Goal: Transaction & Acquisition: Obtain resource

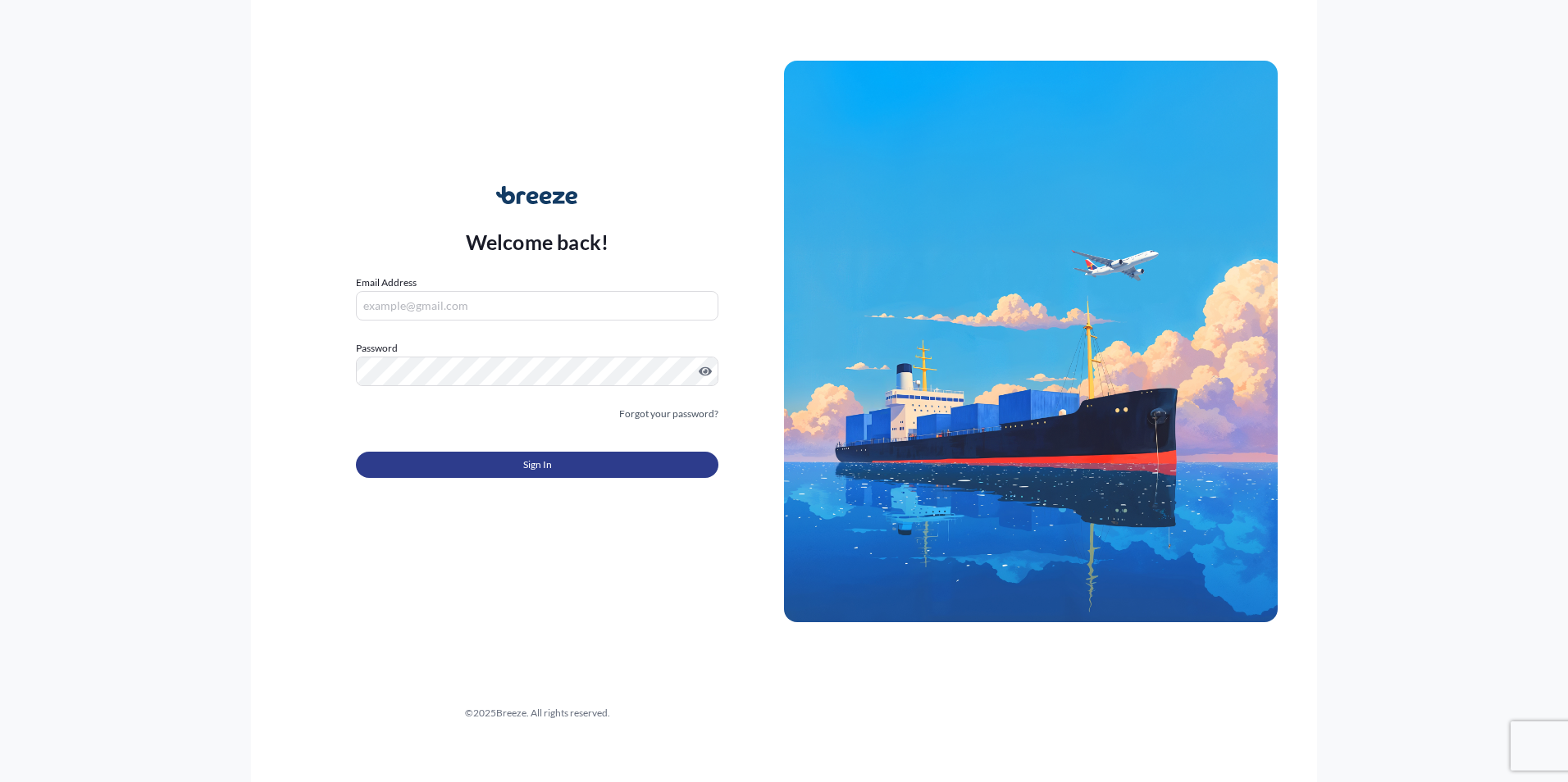
type input "[PERSON_NAME][EMAIL_ADDRESS][DOMAIN_NAME]"
click at [538, 462] on span "Sign In" at bounding box center [537, 465] width 28 height 16
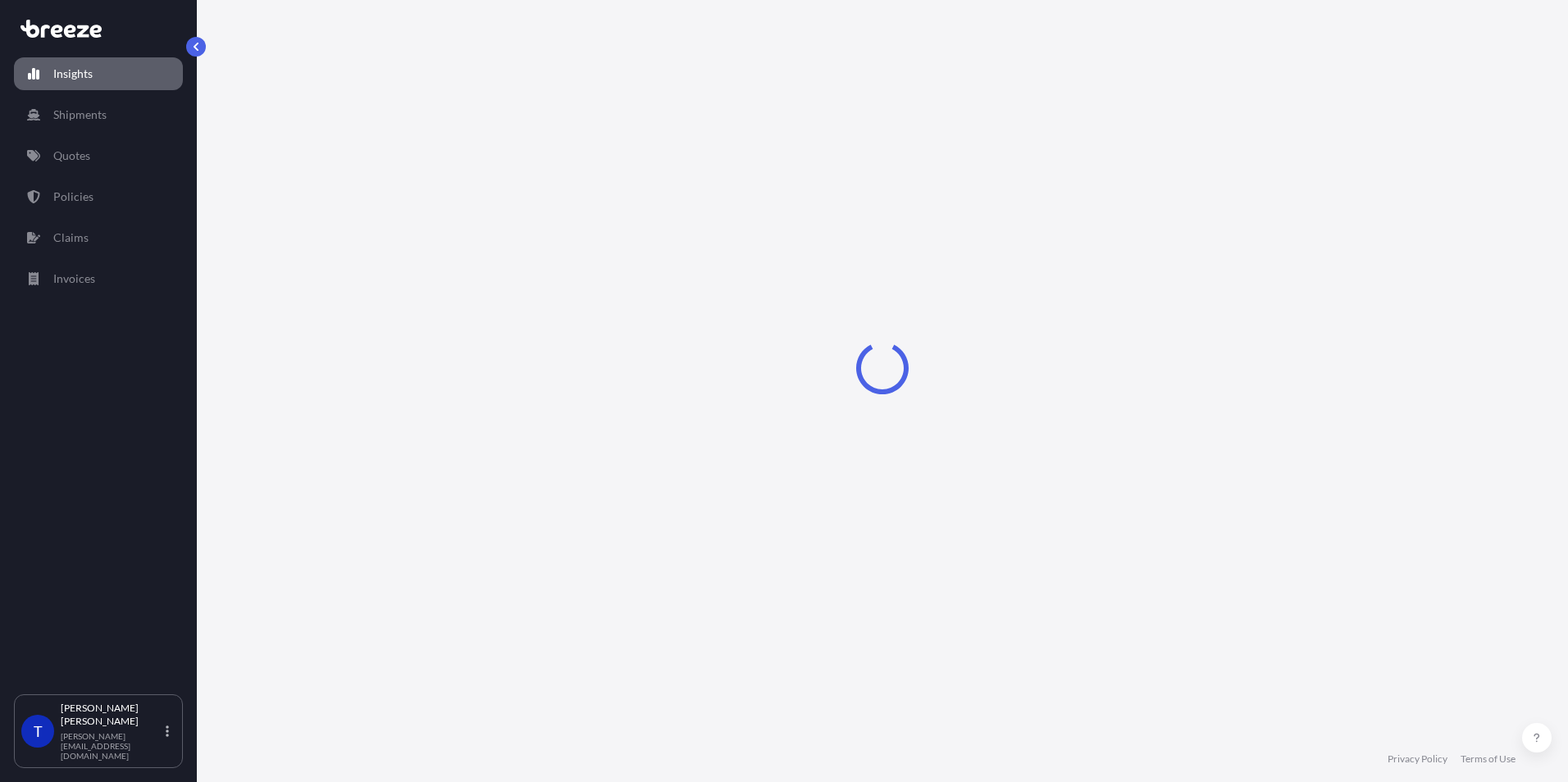
select select "2025"
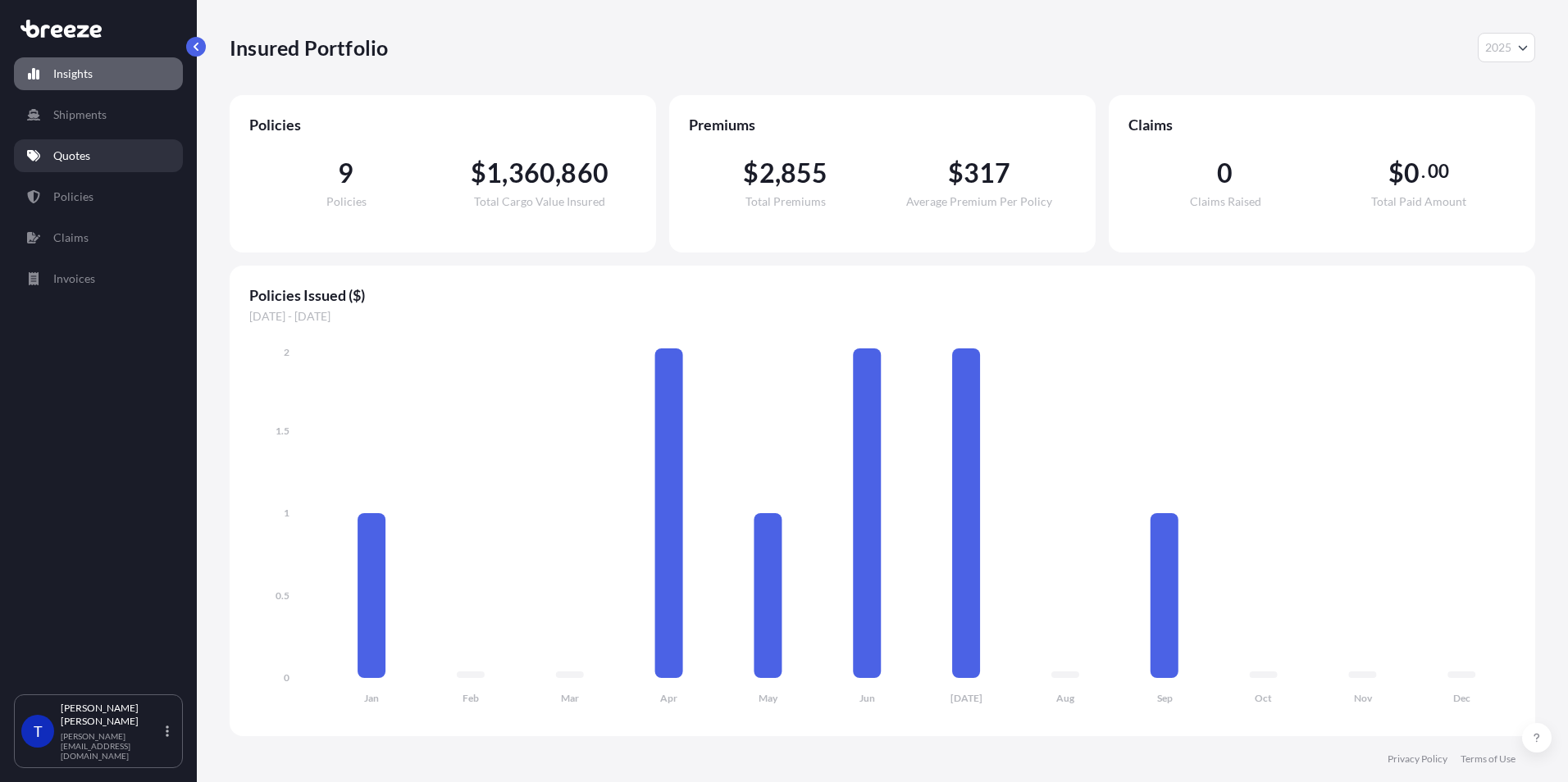
click at [97, 159] on link "Quotes" at bounding box center [98, 156] width 169 height 33
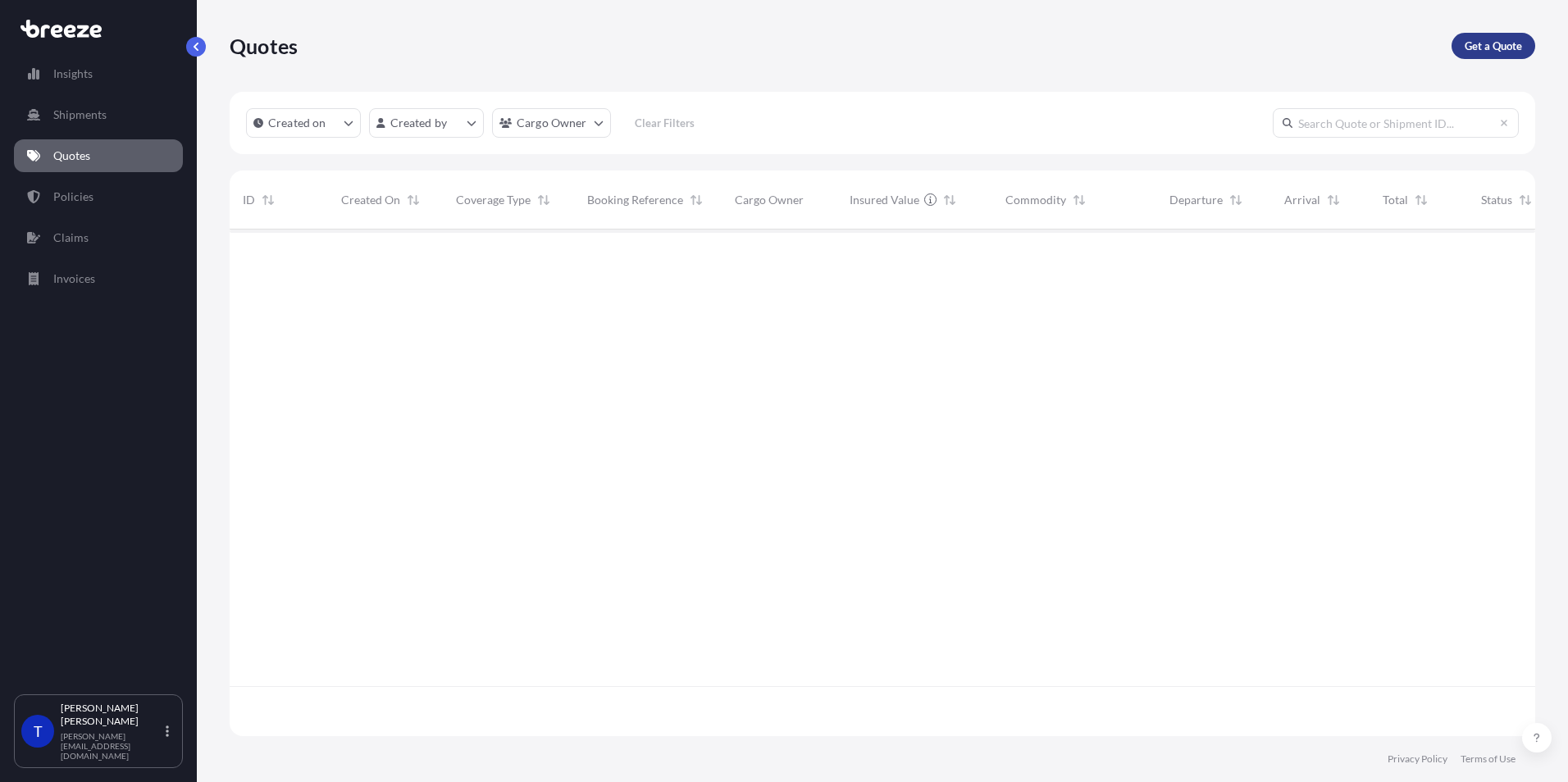
scroll to position [554, 1294]
click at [1251, 47] on p "Get a Quote" at bounding box center [1493, 46] width 58 height 16
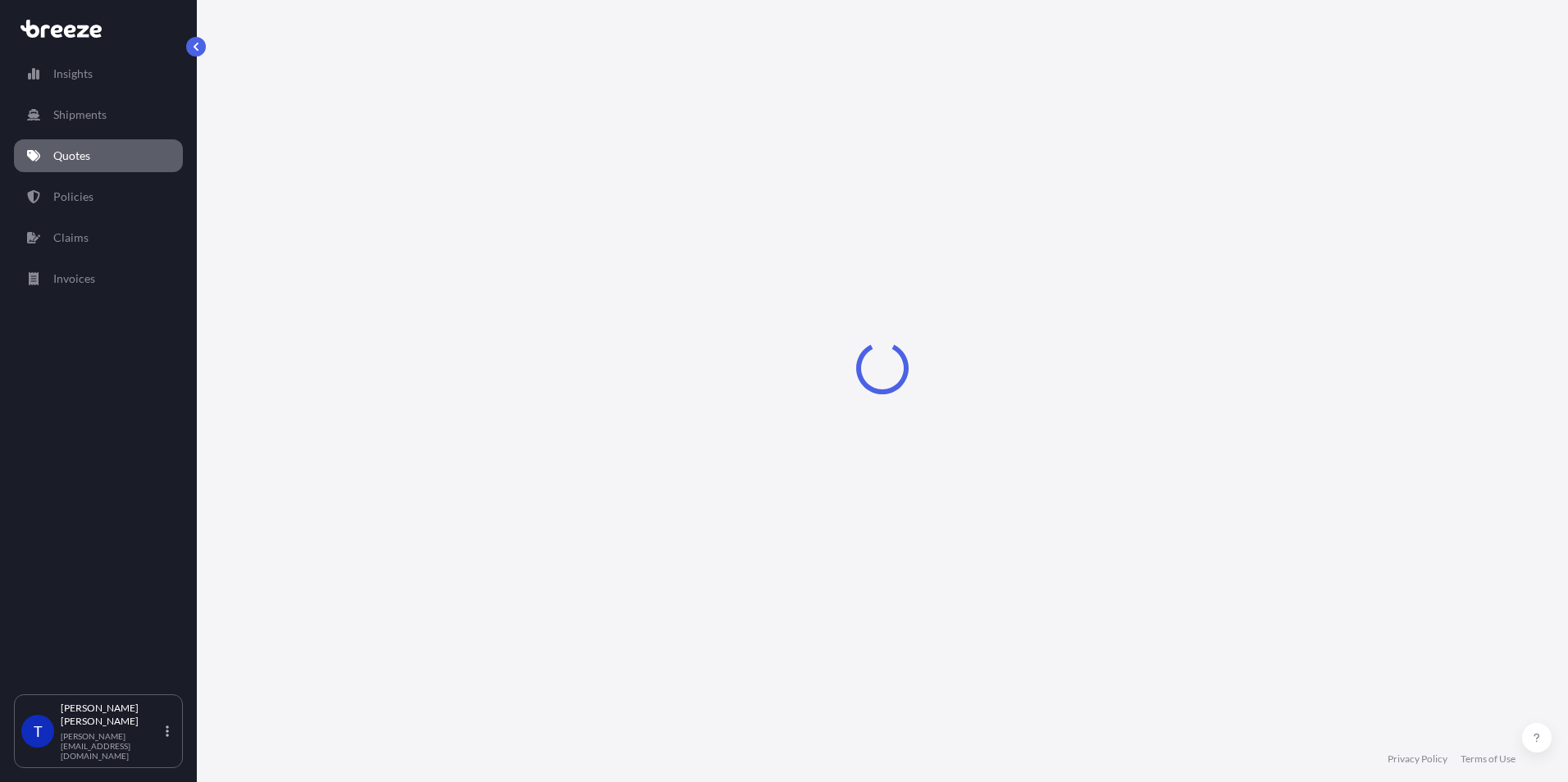
select select "Sea"
select select "1"
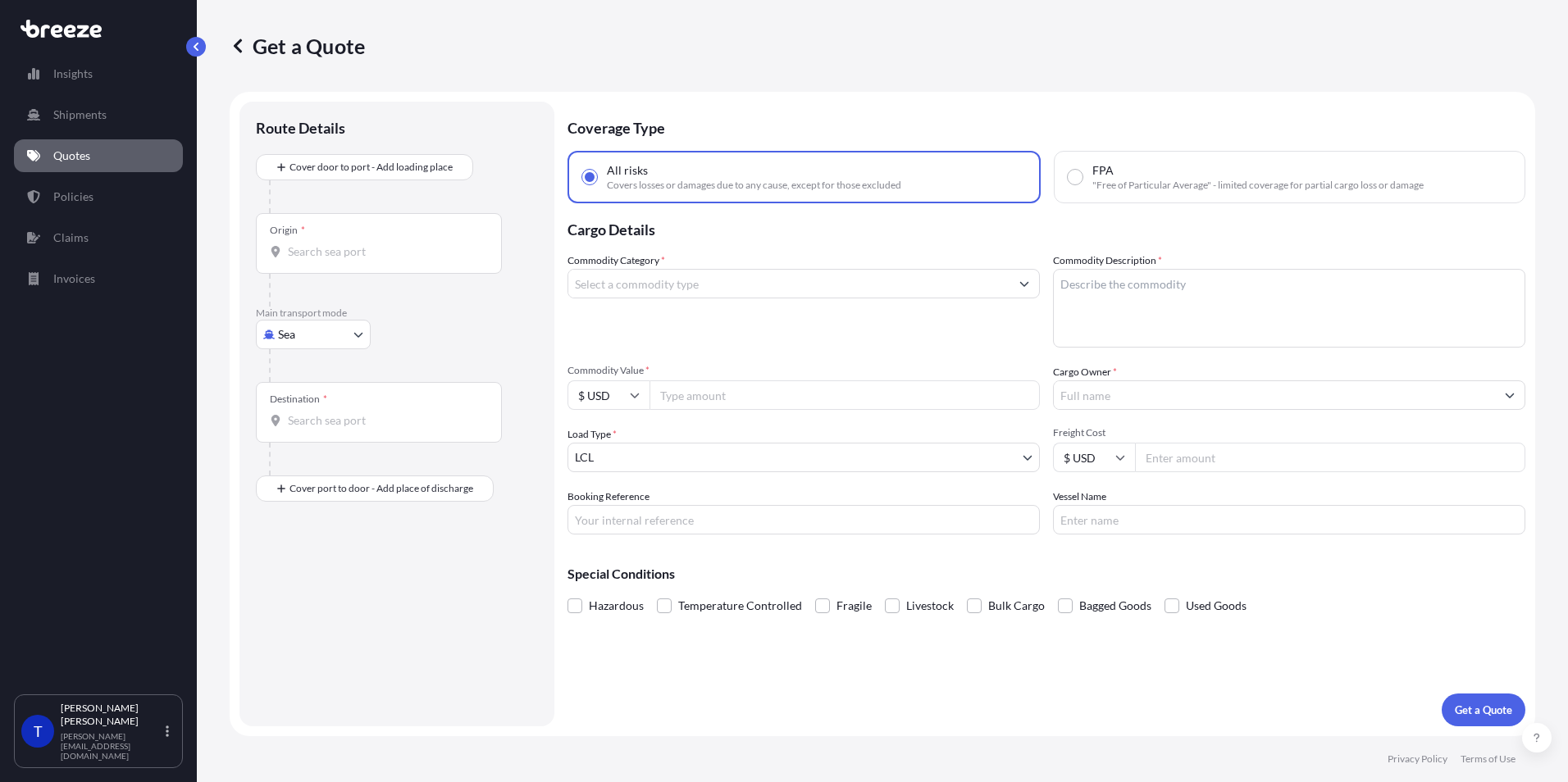
click at [319, 255] on input "Origin *" at bounding box center [385, 251] width 193 height 16
click at [398, 309] on span "USDC6 - [GEOGRAPHIC_DATA], [GEOGRAPHIC_DATA]" at bounding box center [439, 310] width 256 height 33
type input "USDC6 - [GEOGRAPHIC_DATA], [GEOGRAPHIC_DATA]"
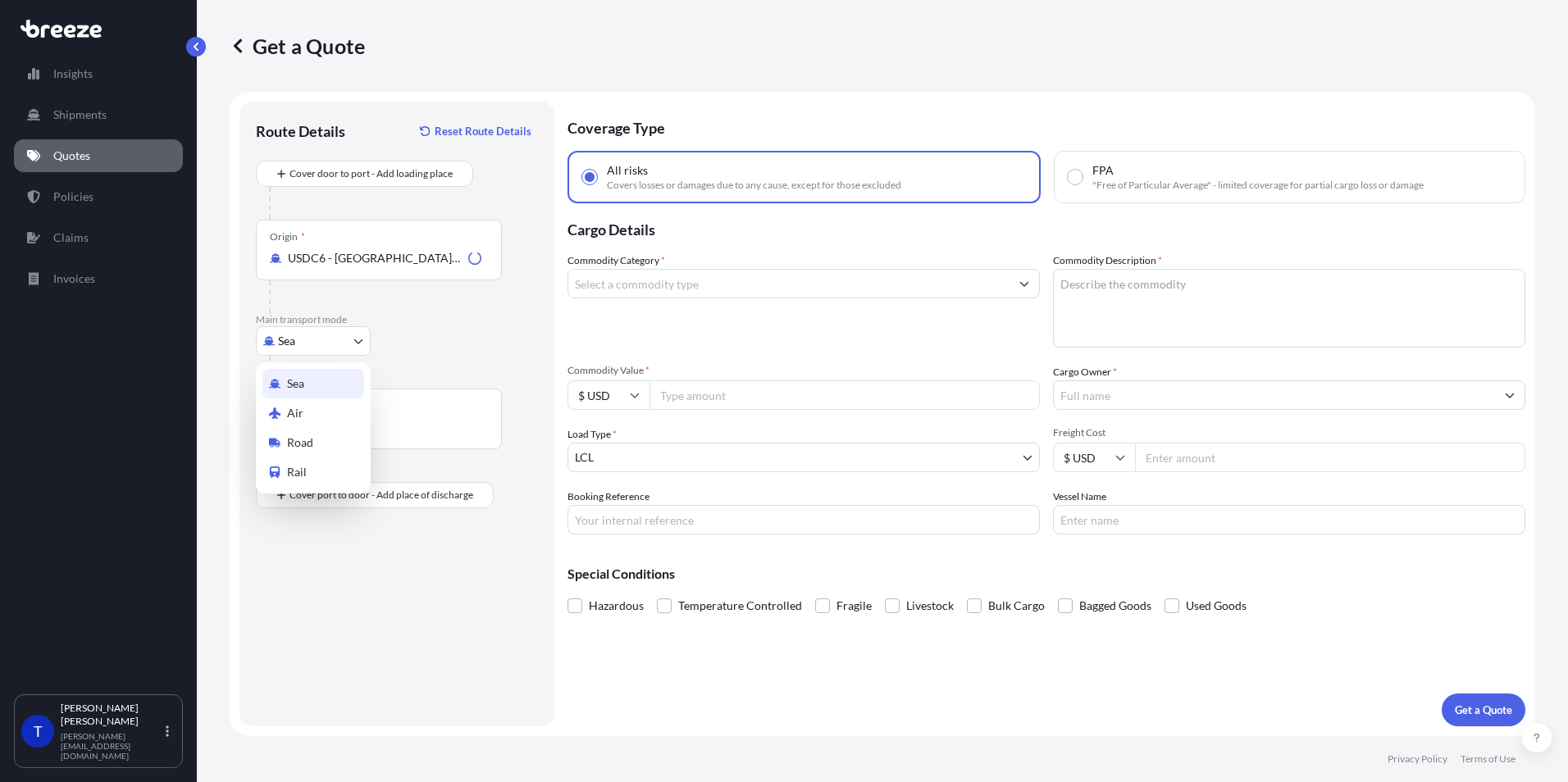
click at [362, 346] on body "10 options available. 0 options available. 2 options available. 1 option availa…" at bounding box center [784, 391] width 1568 height 782
click at [311, 415] on div "Air" at bounding box center [313, 413] width 102 height 29
select select "Air"
click at [357, 261] on input "Origin *" at bounding box center [385, 258] width 193 height 16
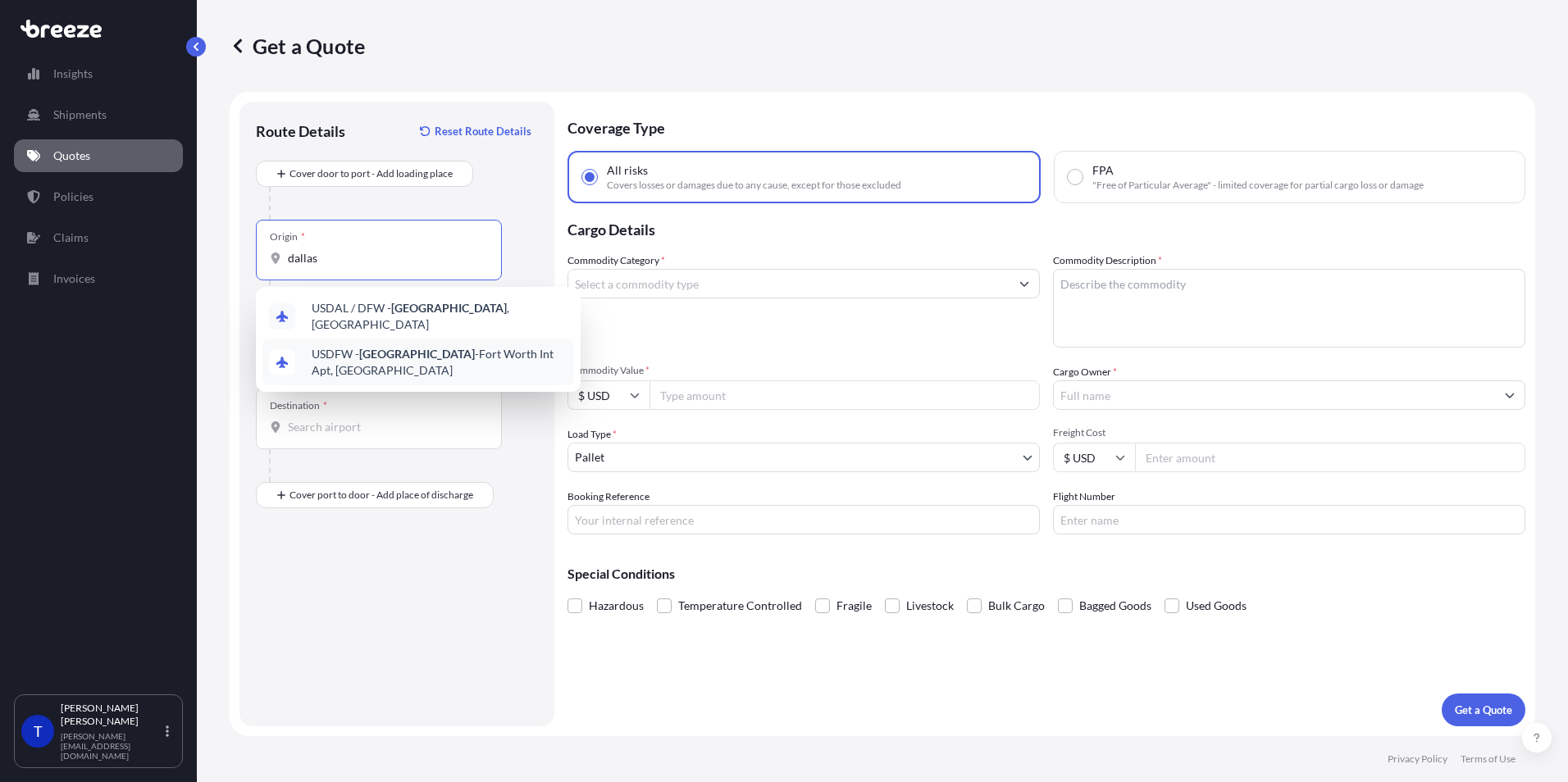
click at [400, 354] on span "USDFW - [GEOGRAPHIC_DATA] -[GEOGRAPHIC_DATA], [GEOGRAPHIC_DATA]" at bounding box center [439, 362] width 256 height 33
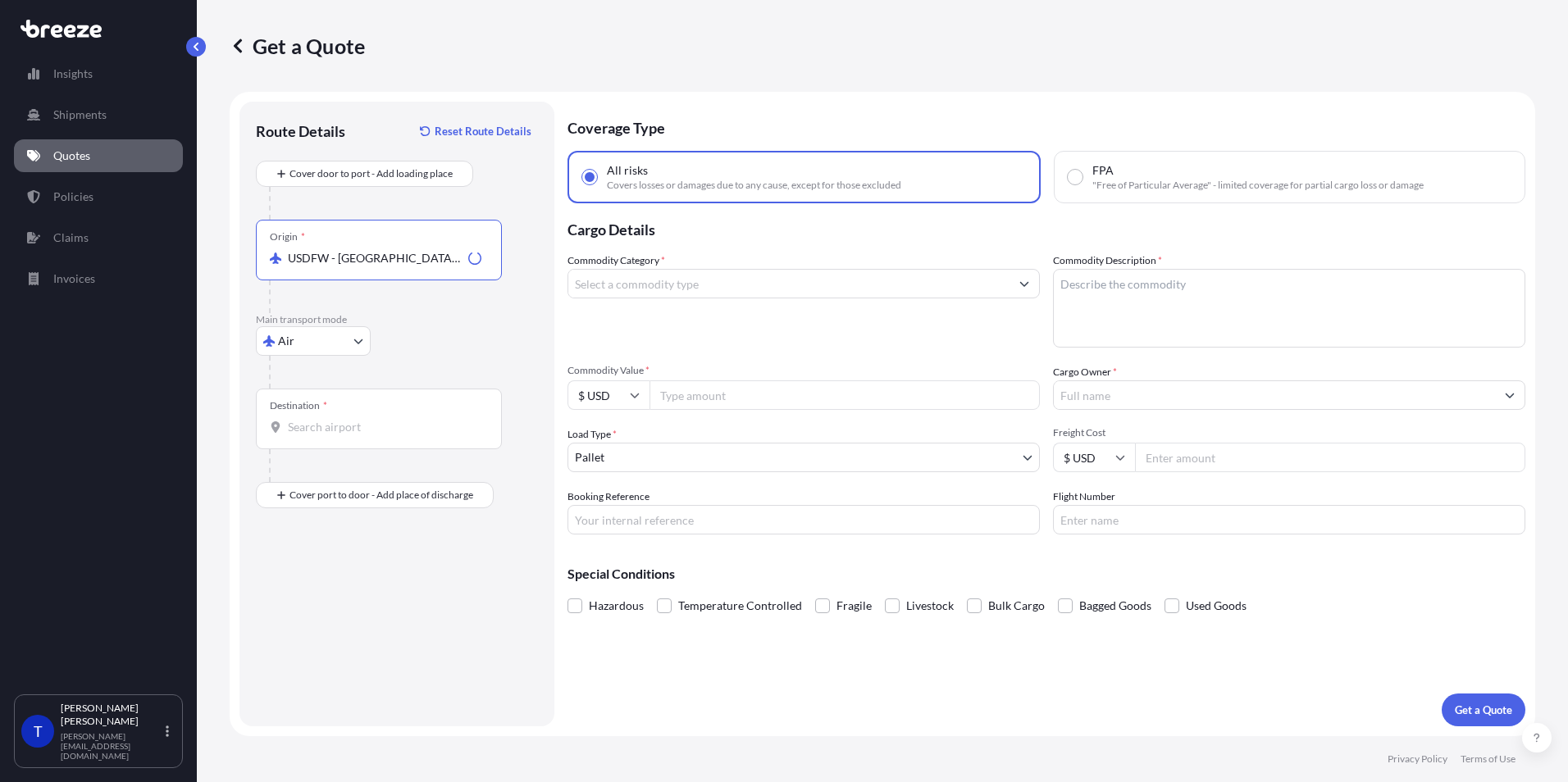
type input "USDFW - [GEOGRAPHIC_DATA]-[GEOGRAPHIC_DATA], [GEOGRAPHIC_DATA]"
click at [379, 439] on div "Destination *" at bounding box center [379, 419] width 246 height 60
click at [379, 435] on input "Destination *" at bounding box center [385, 427] width 193 height 16
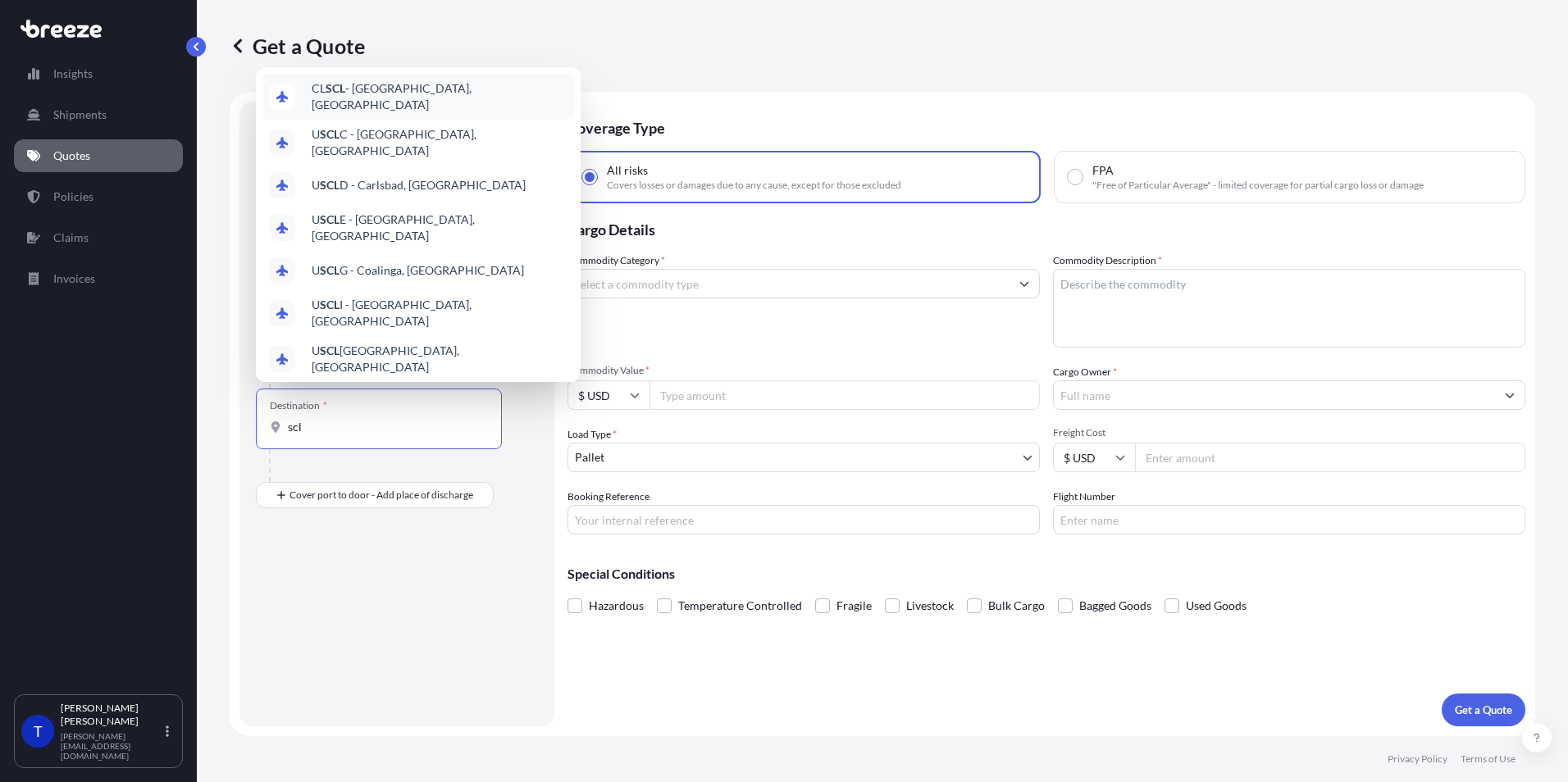
click at [390, 92] on span "CL SCL - [GEOGRAPHIC_DATA], [GEOGRAPHIC_DATA]" at bounding box center [439, 97] width 256 height 33
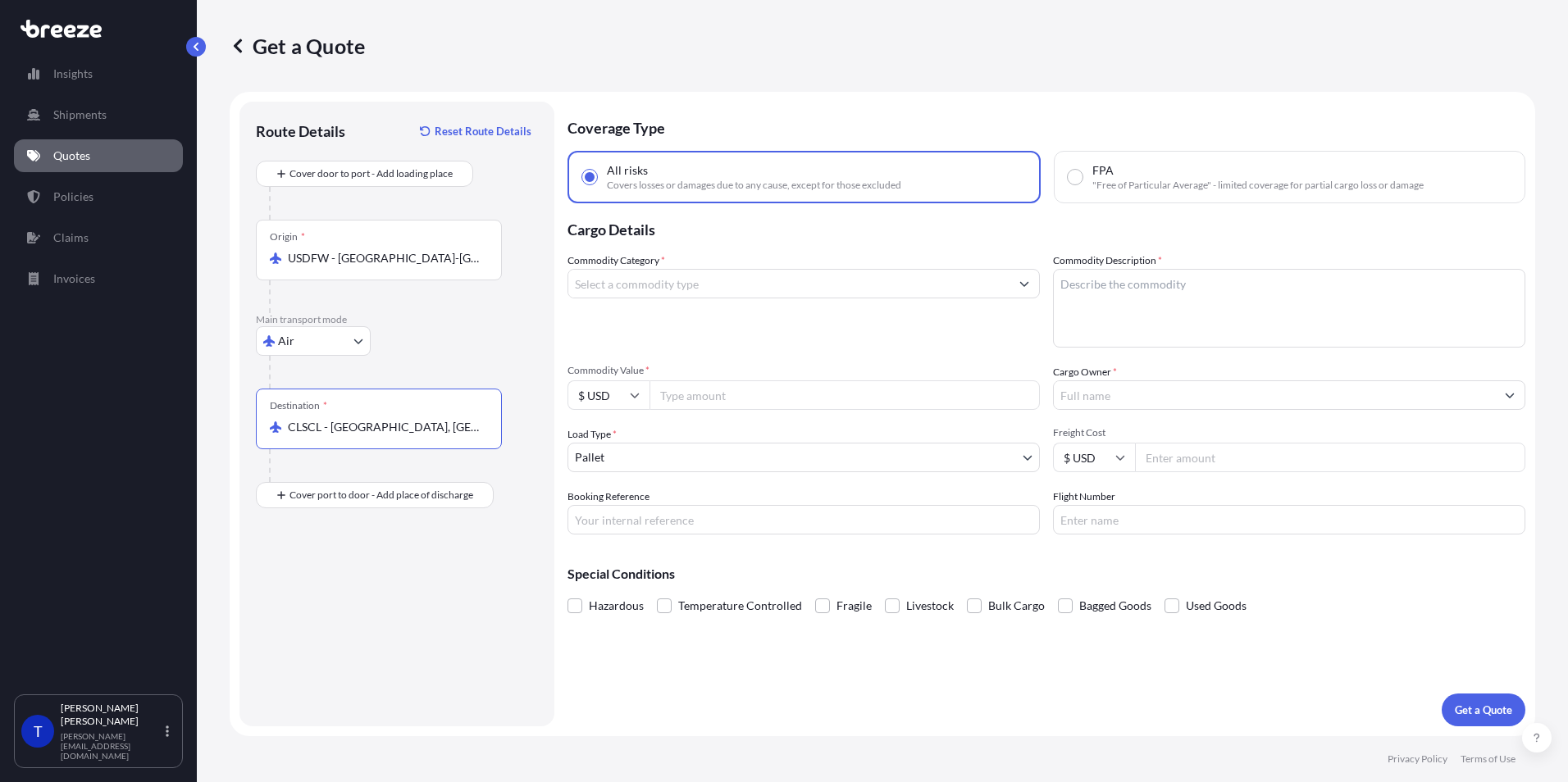
type input "CLSCL - [GEOGRAPHIC_DATA], [GEOGRAPHIC_DATA]"
click at [726, 285] on input "Commodity Category *" at bounding box center [789, 284] width 442 height 29
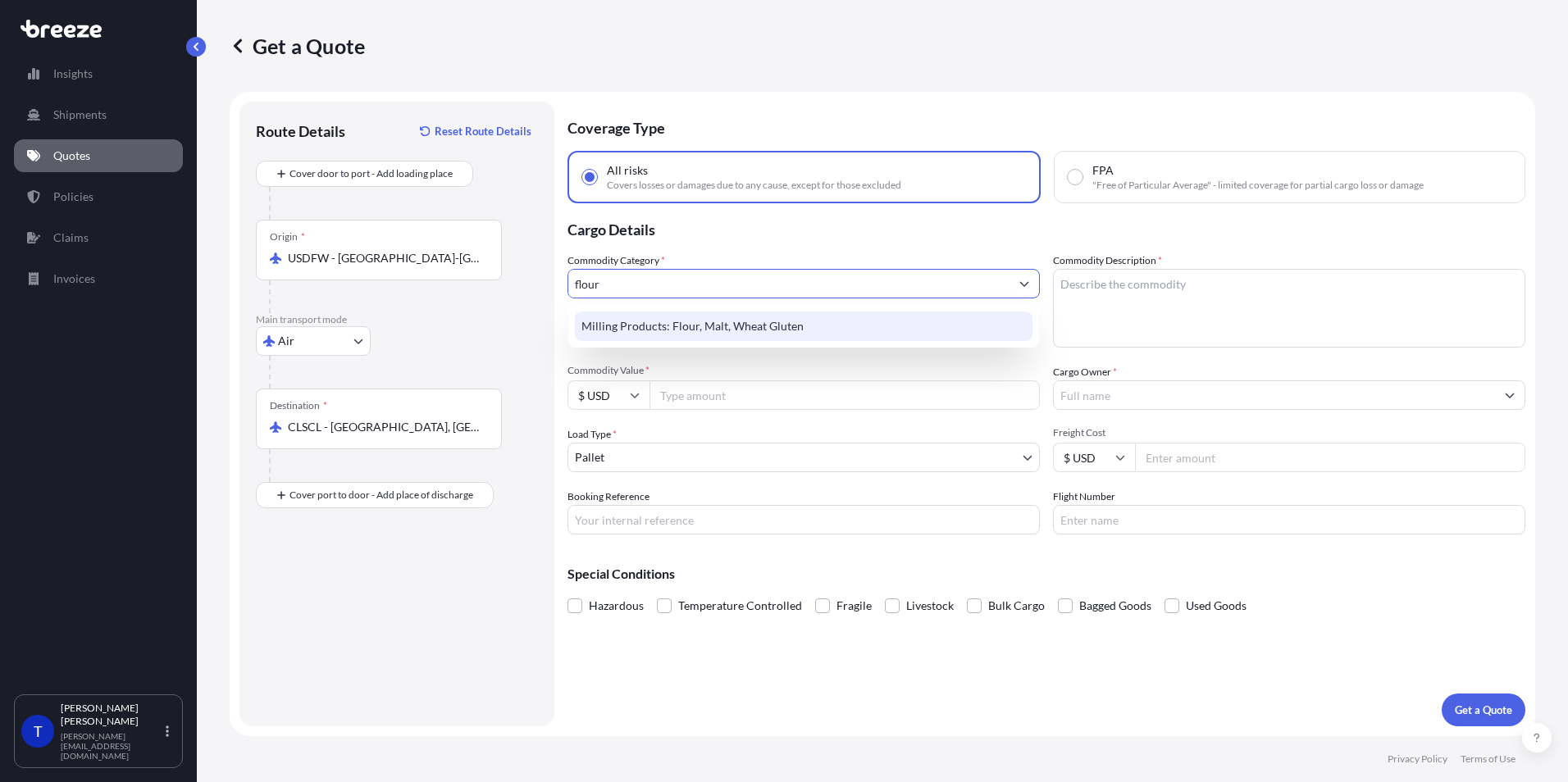
click at [775, 328] on div "Milling Products: Flour, Malt, Wheat Gluten" at bounding box center [804, 326] width 458 height 29
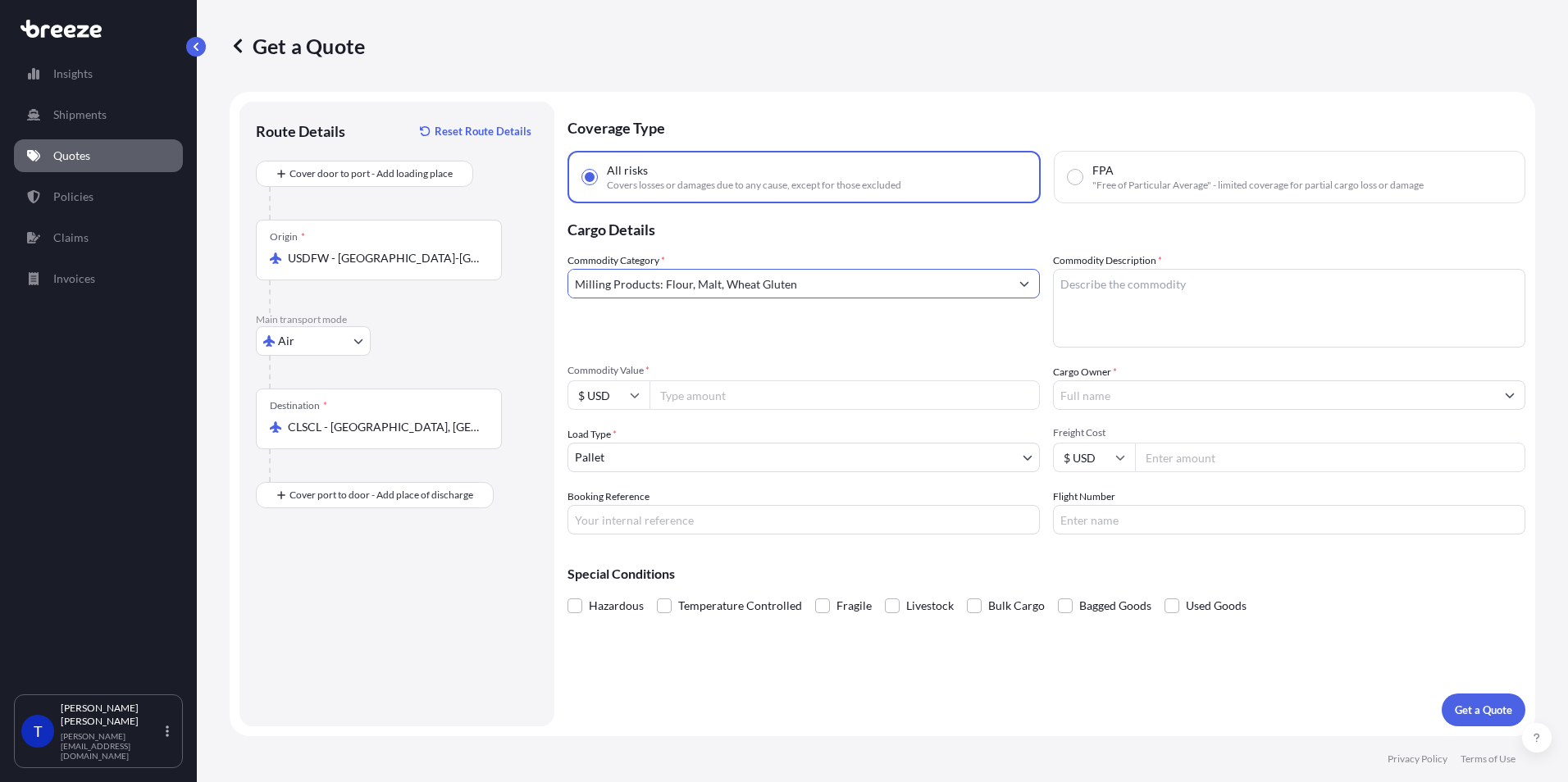
type input "Milling Products: Flour, Malt, Wheat Gluten"
click at [1126, 288] on textarea "Commodity Description *" at bounding box center [1289, 308] width 473 height 78
type textarea "SLB-R POWDER 25 KG PO 25069018901"
click at [686, 391] on input "Commodity Value *" at bounding box center [844, 395] width 391 height 29
type input "65.00"
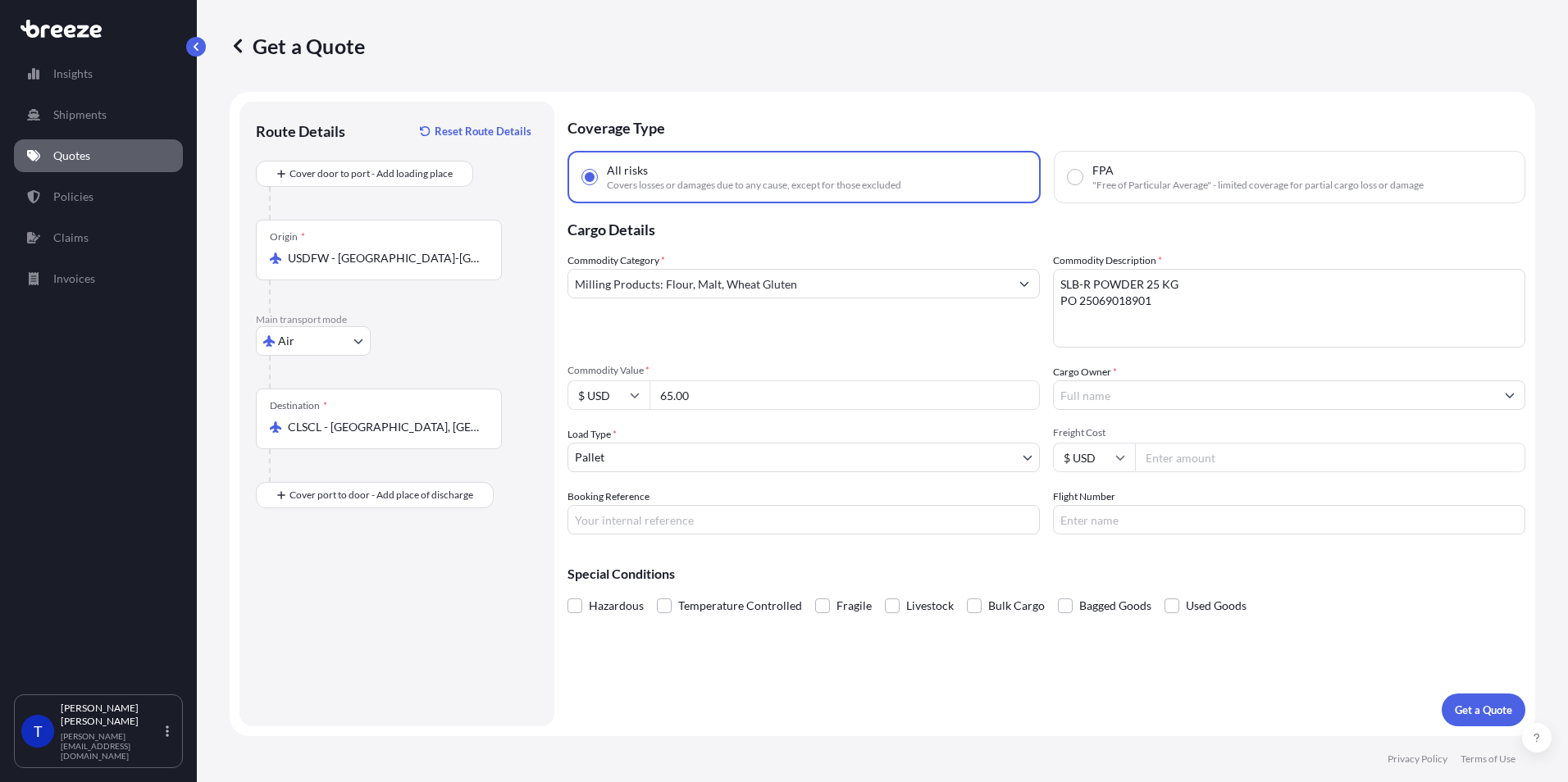
click at [1251, 397] on input "Cargo Owner *" at bounding box center [1275, 395] width 442 height 29
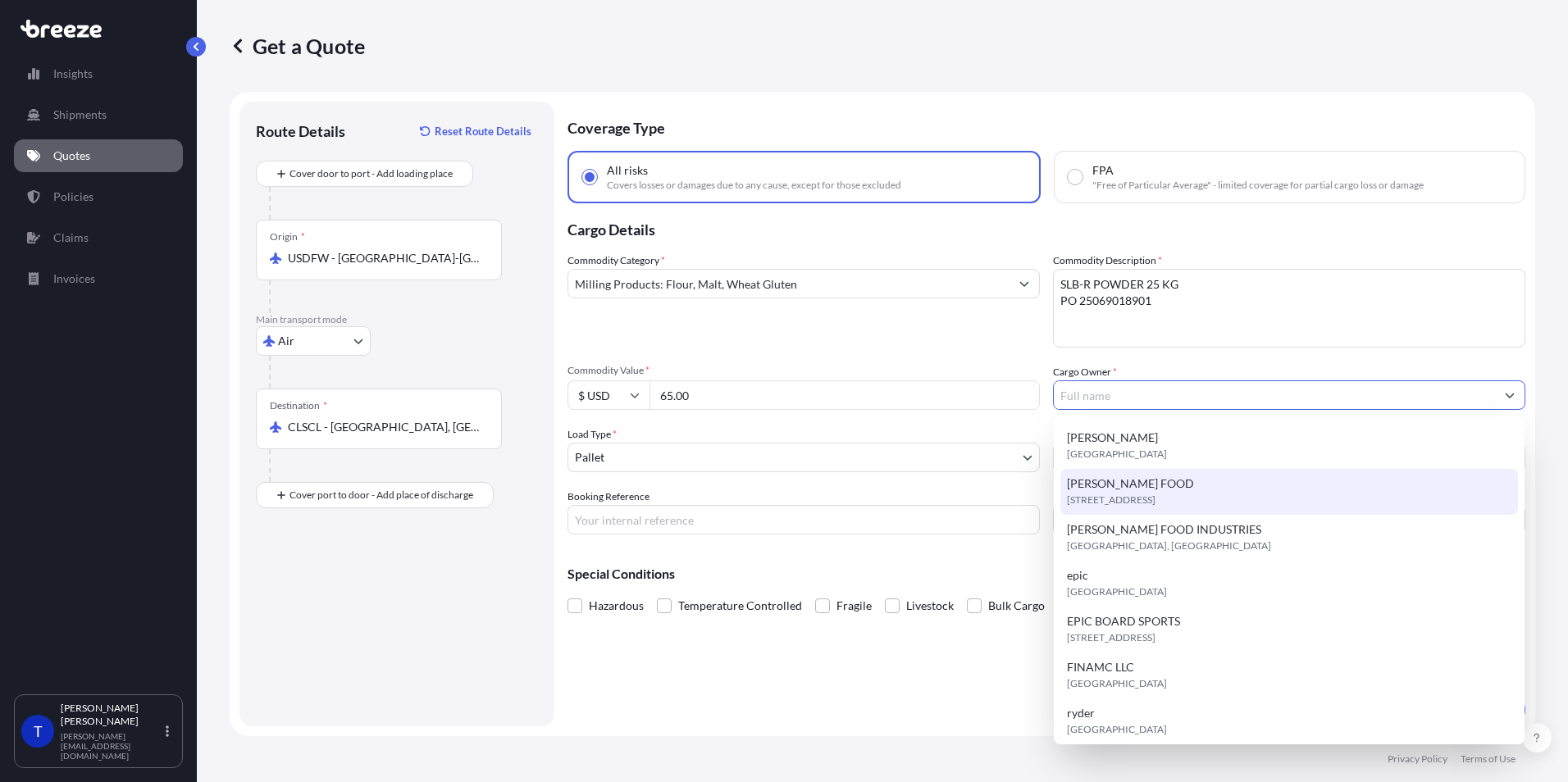
click at [1156, 493] on span "[STREET_ADDRESS]" at bounding box center [1111, 500] width 89 height 16
type input "[PERSON_NAME] FOOD"
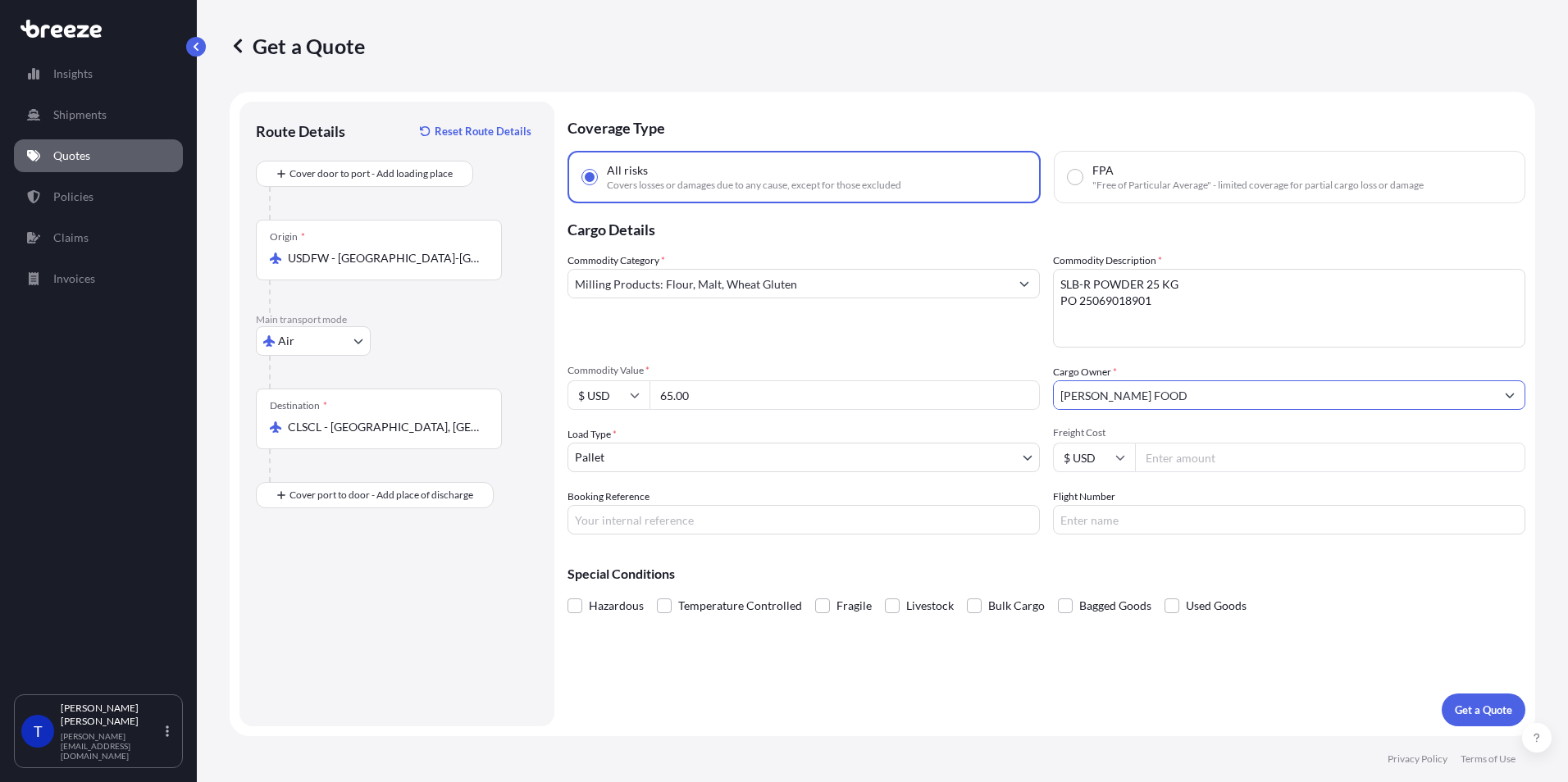
click at [1155, 460] on input "Freight Cost" at bounding box center [1330, 457] width 391 height 29
type input "1318.94"
type input "flae-25090001"
type input "4"
type input "DL401"
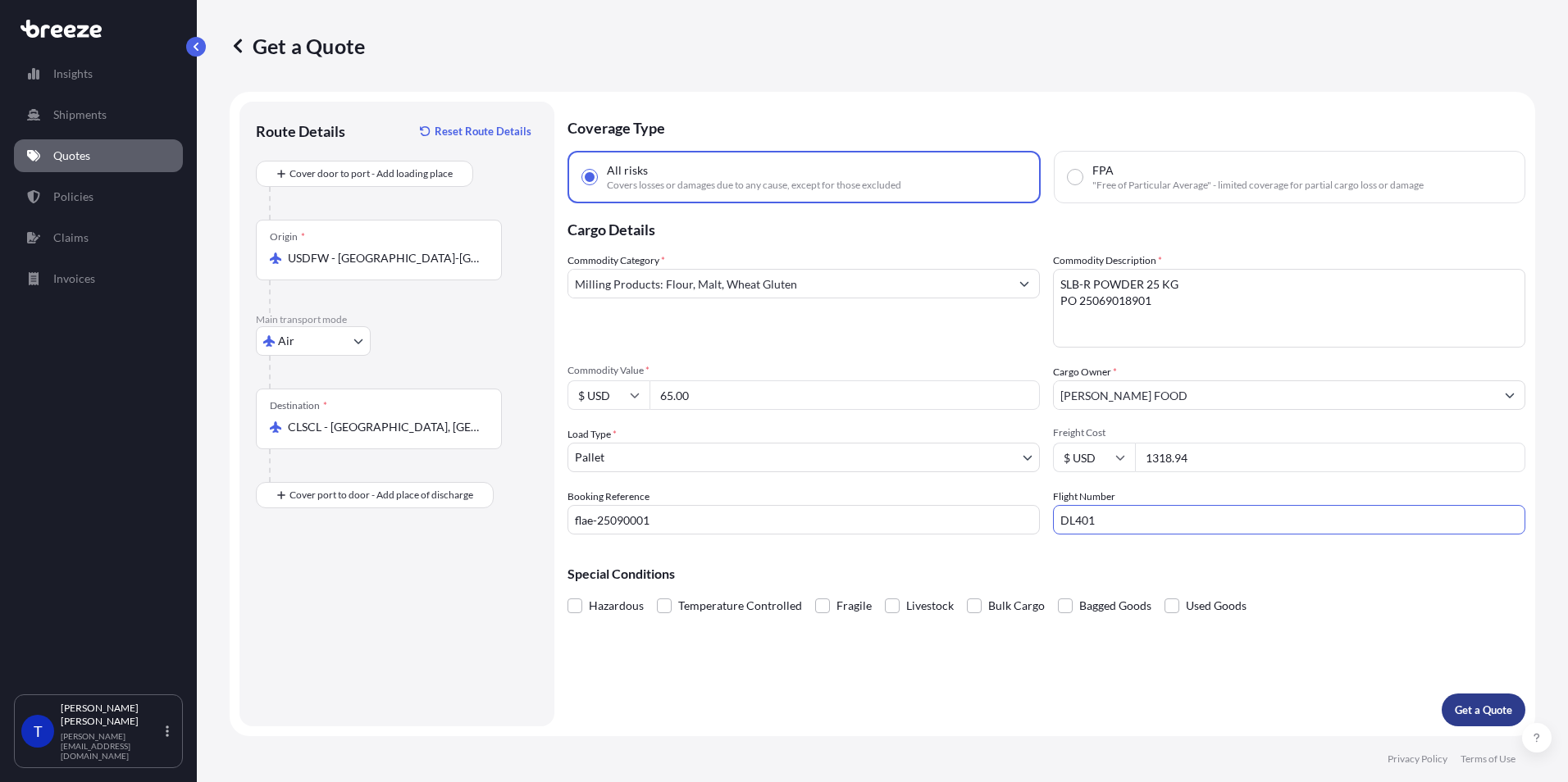
click at [1251, 713] on p "Get a Quote" at bounding box center [1483, 710] width 58 height 16
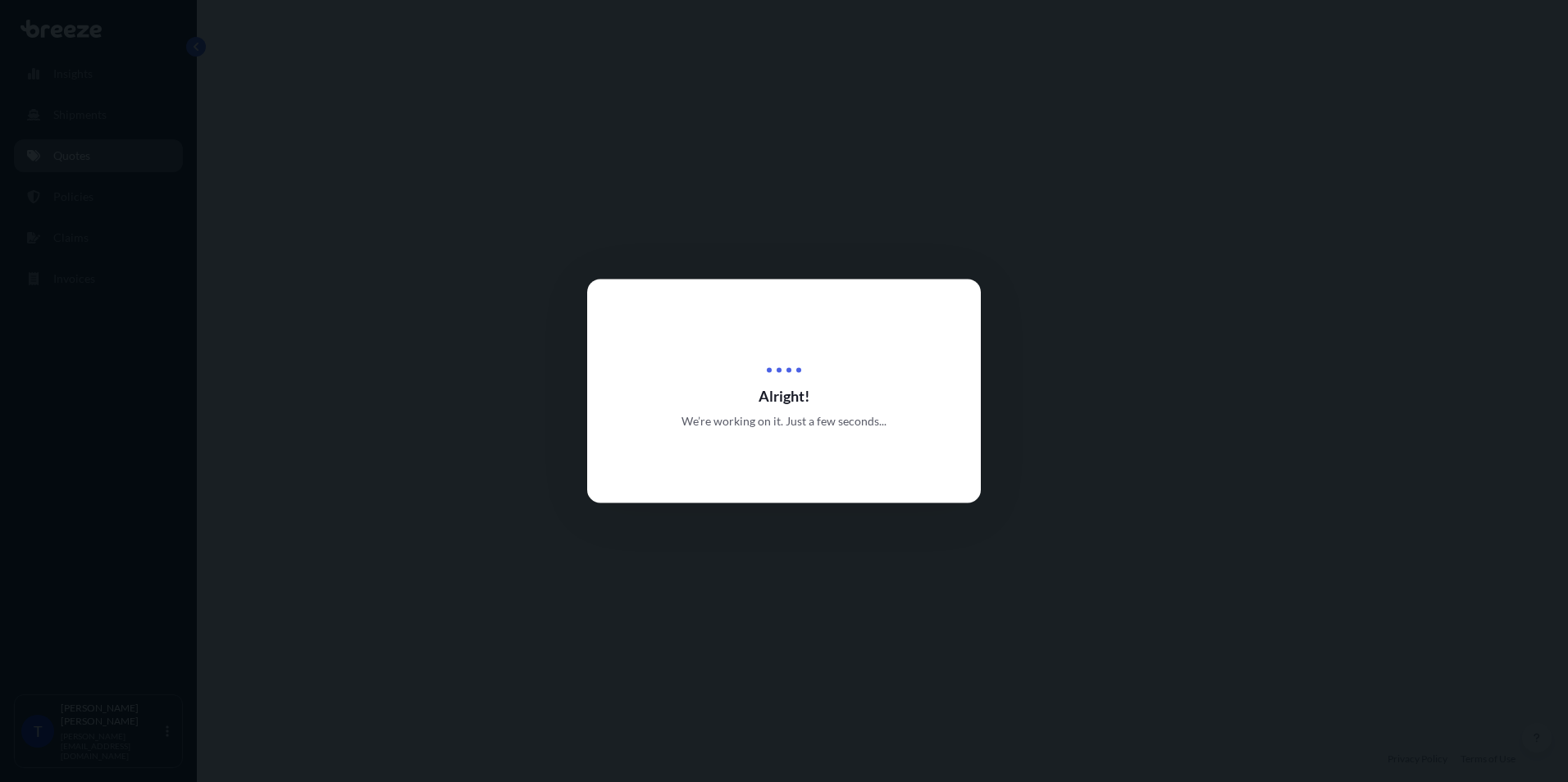
select select "Air"
select select "1"
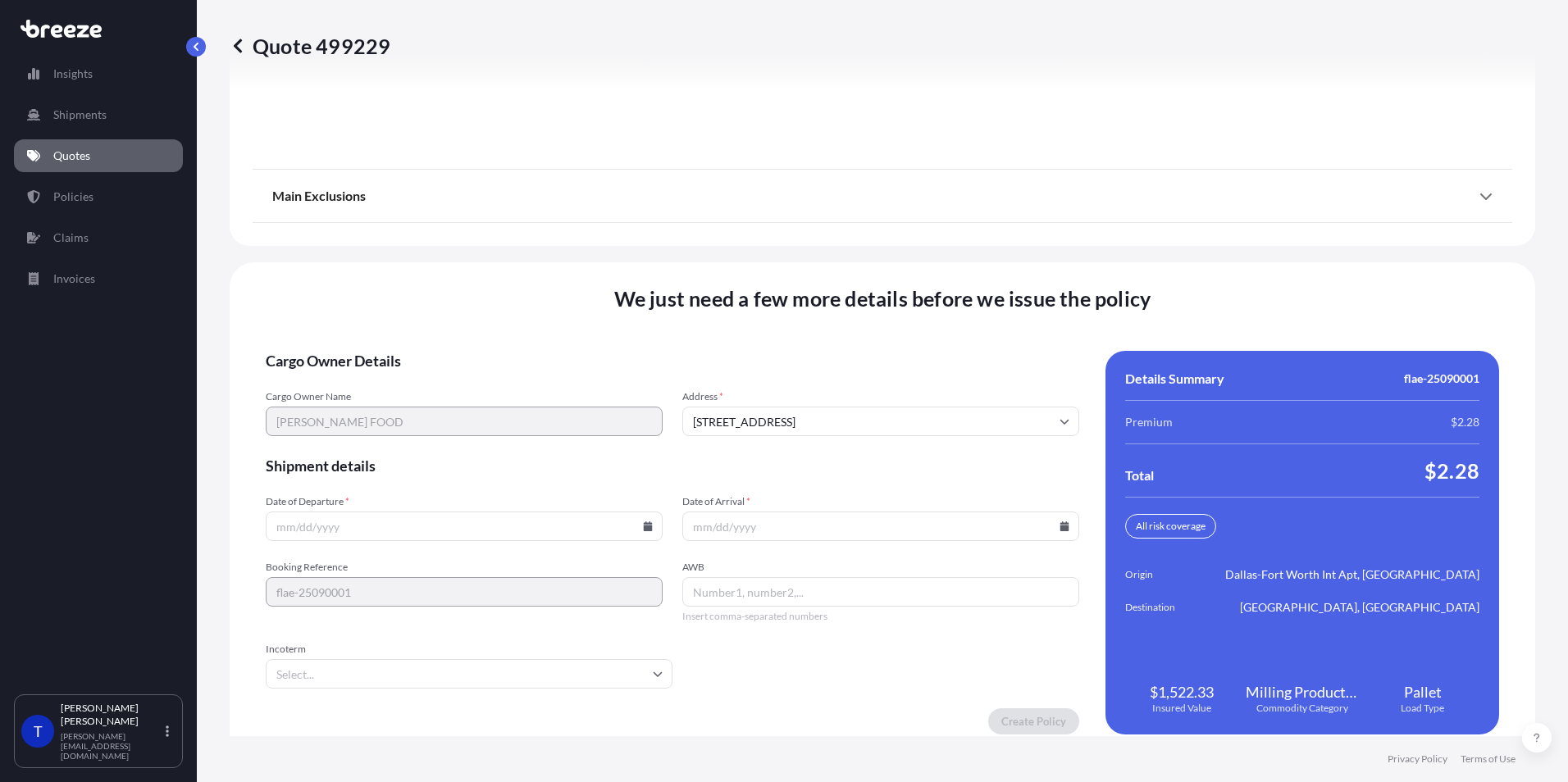
scroll to position [2080, 0]
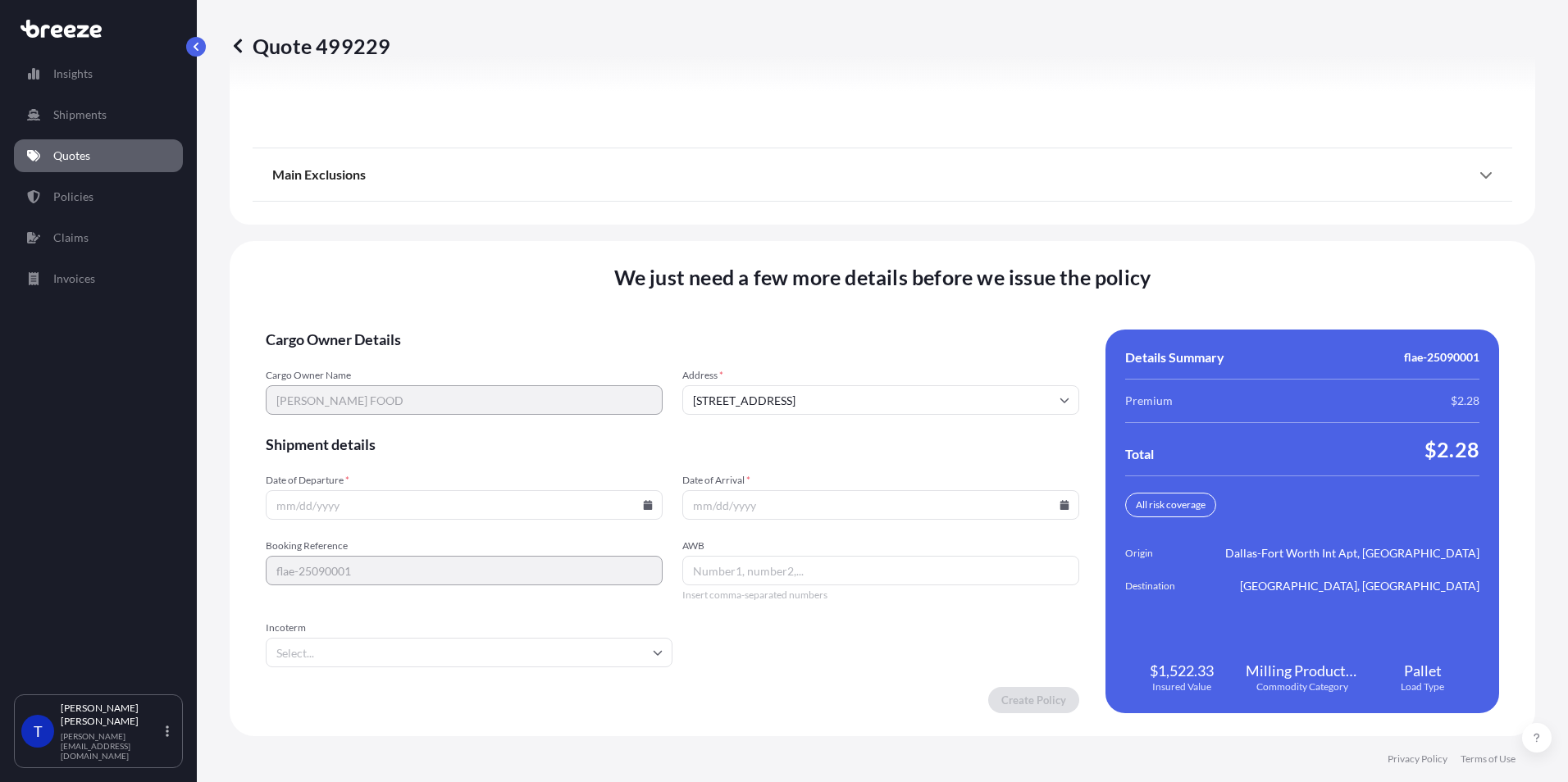
click at [522, 514] on input "Date of Departure *" at bounding box center [464, 505] width 397 height 29
type input "[DATE]"
click at [728, 508] on input "Date of Arrival *" at bounding box center [881, 505] width 397 height 29
type input "[DATE]"
click at [723, 573] on input "AWB" at bounding box center [881, 571] width 397 height 29
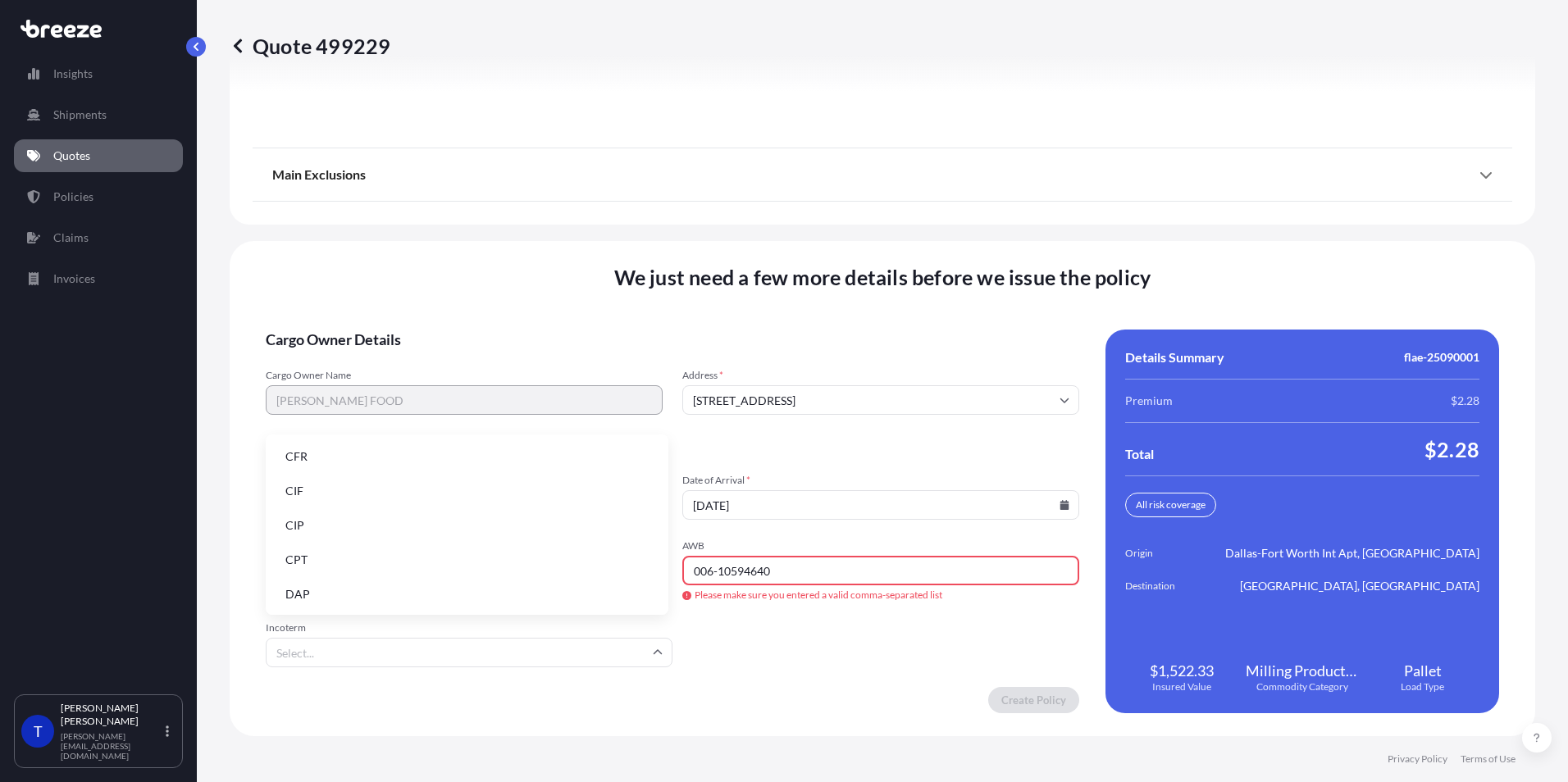
click at [468, 643] on input "Incoterm" at bounding box center [469, 653] width 407 height 29
click at [336, 496] on li "CIF" at bounding box center [467, 491] width 390 height 31
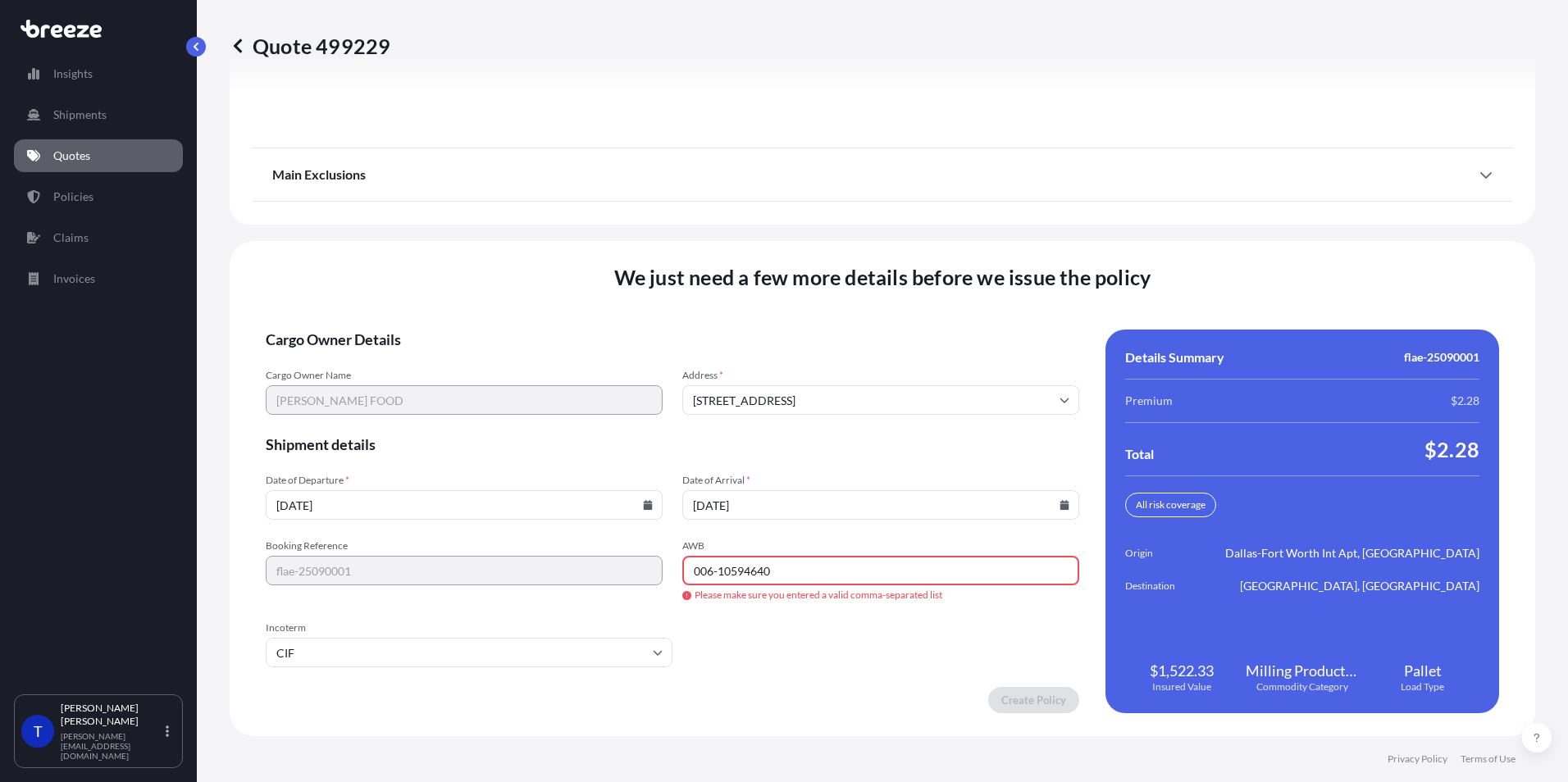
click at [712, 572] on input "006-10594640" at bounding box center [881, 571] width 397 height 29
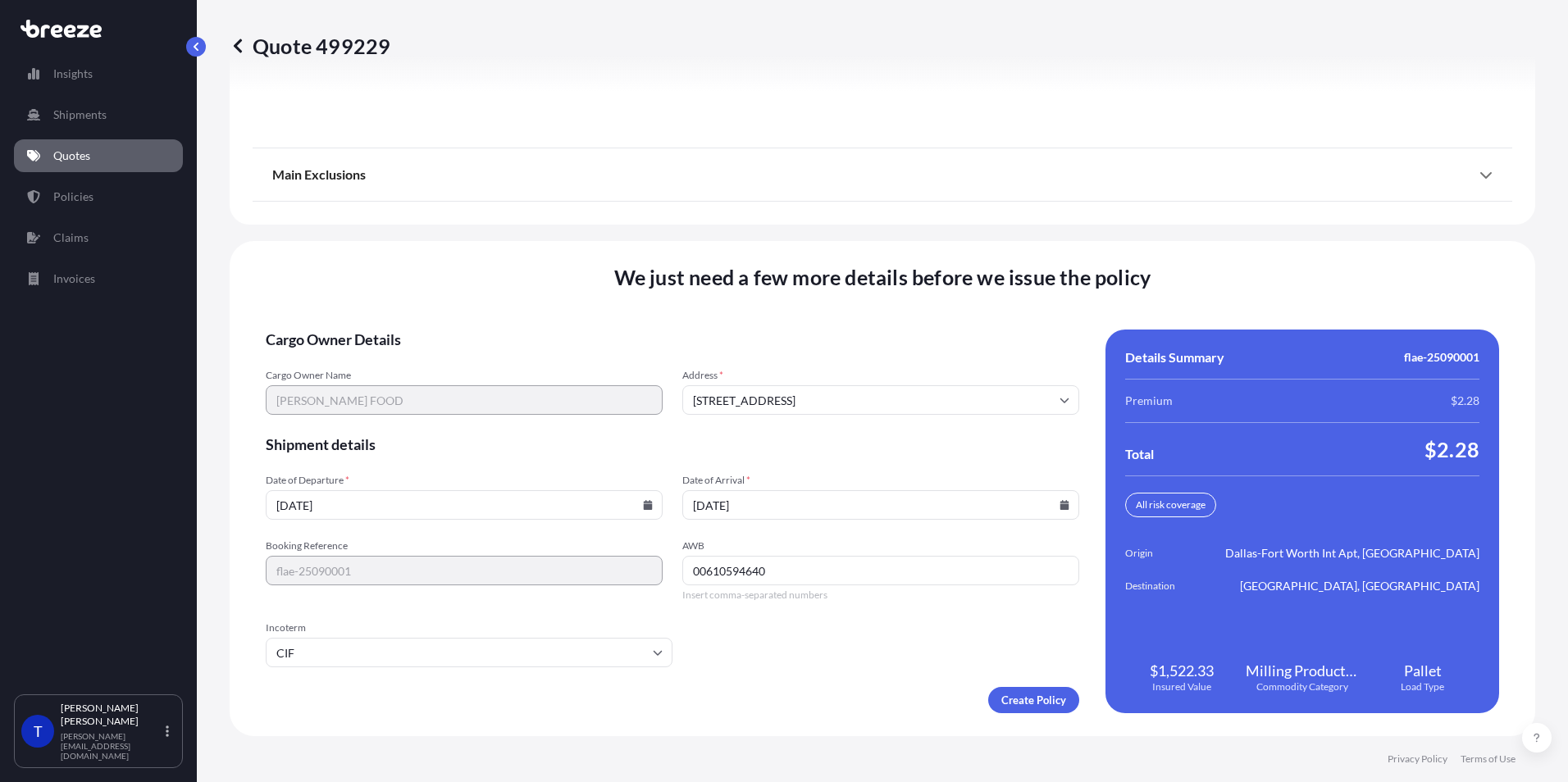
type input "00610594640"
click at [773, 626] on form "Cargo Owner Details Cargo Owner Name [PERSON_NAME] FOOD Address * [STREET_ADDRE…" at bounding box center [672, 521] width 813 height 384
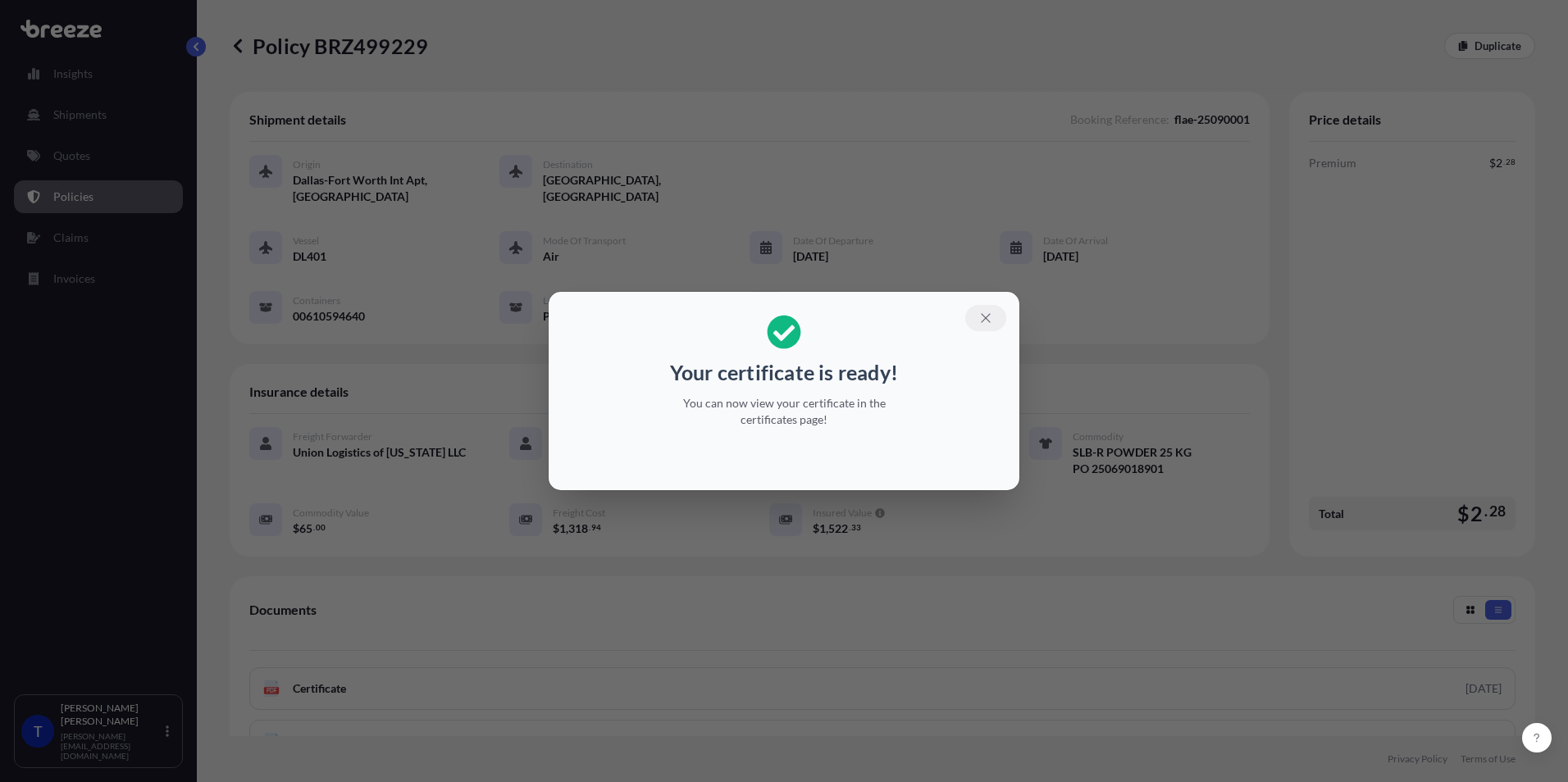
click at [978, 314] on icon "button" at bounding box center [985, 317] width 15 height 15
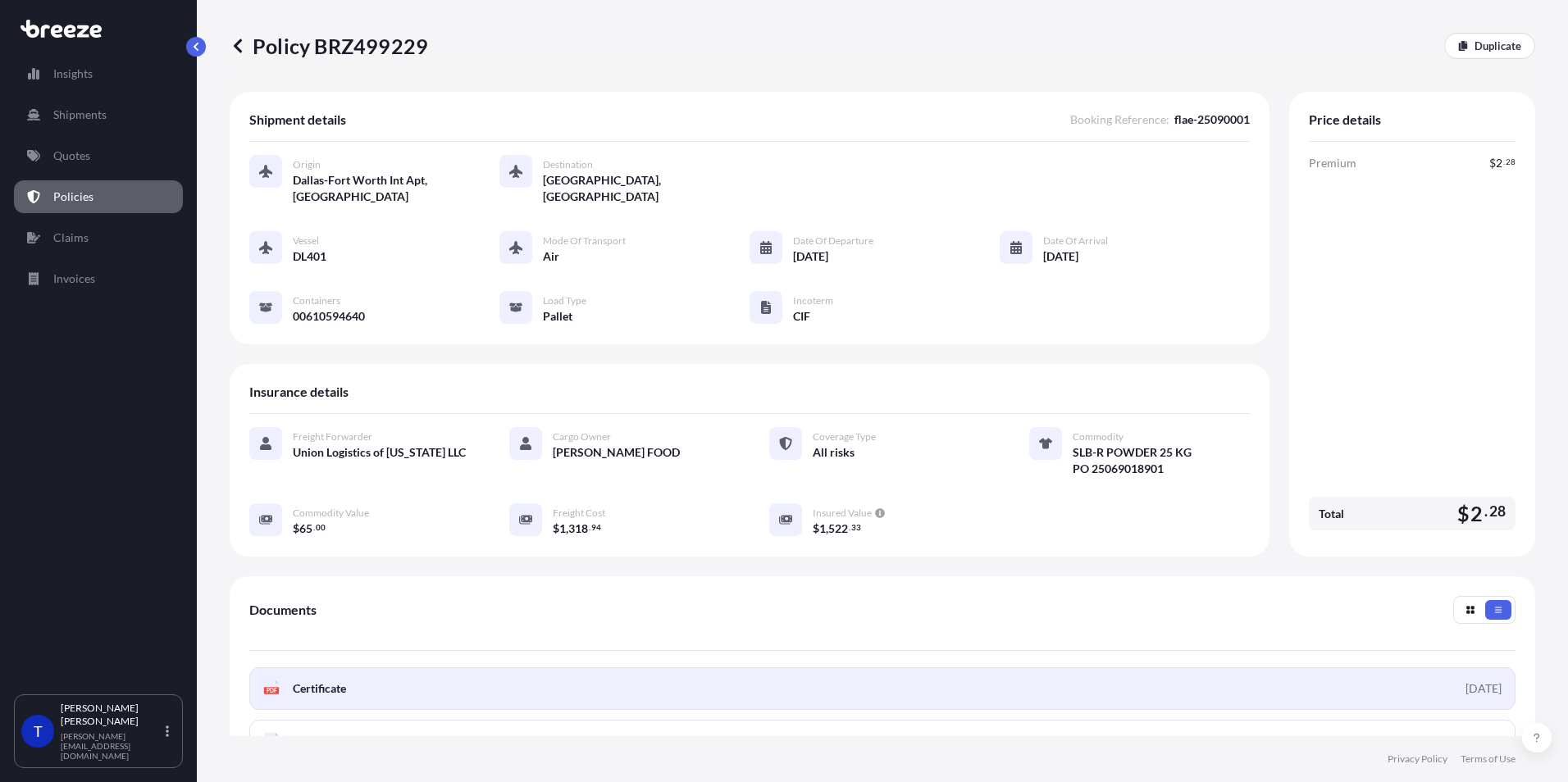
click at [310, 691] on span "Certificate" at bounding box center [319, 688] width 53 height 16
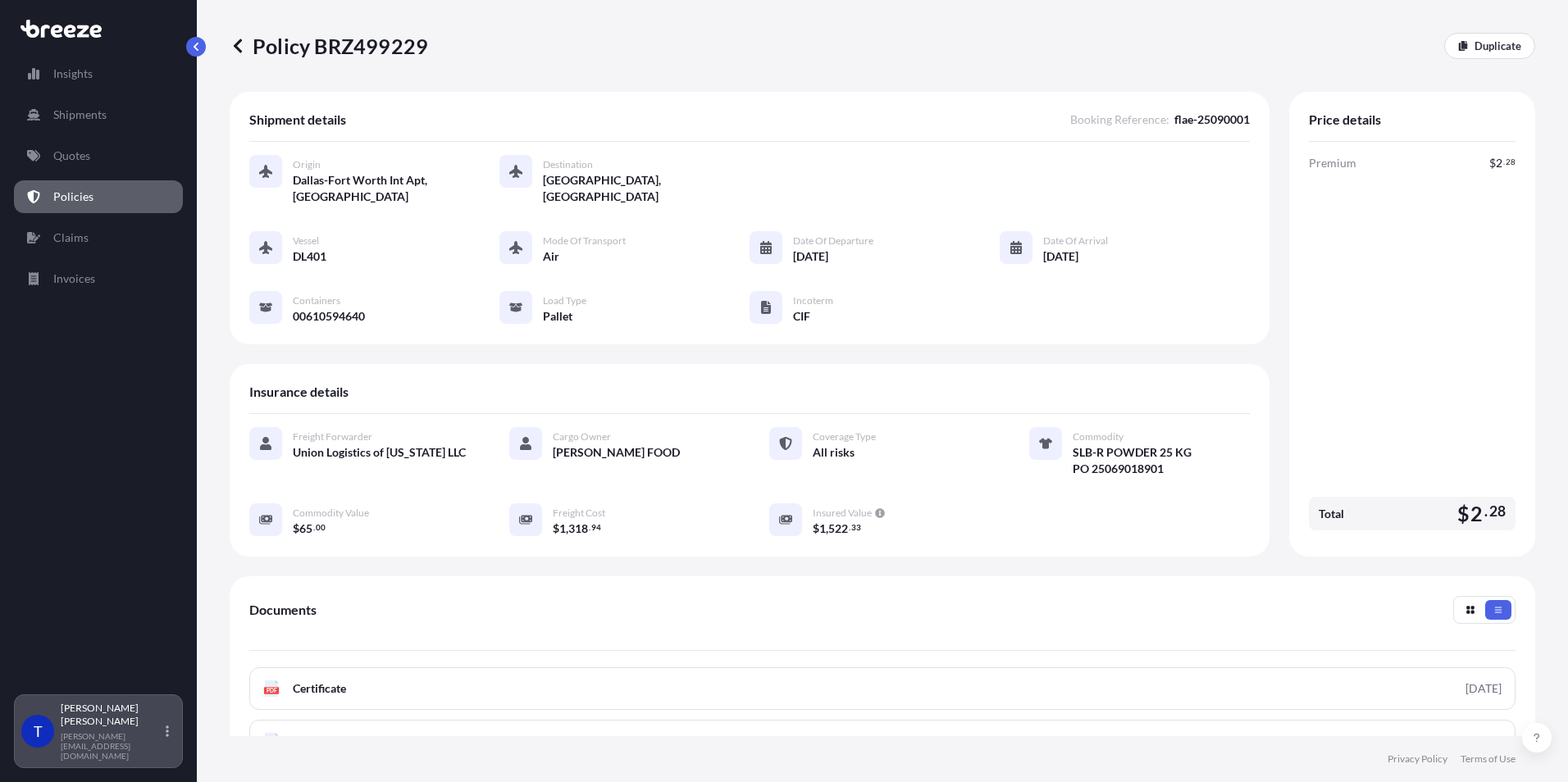
click at [164, 746] on div "T [PERSON_NAME] [PERSON_NAME][EMAIL_ADDRESS][DOMAIN_NAME]" at bounding box center [98, 731] width 154 height 59
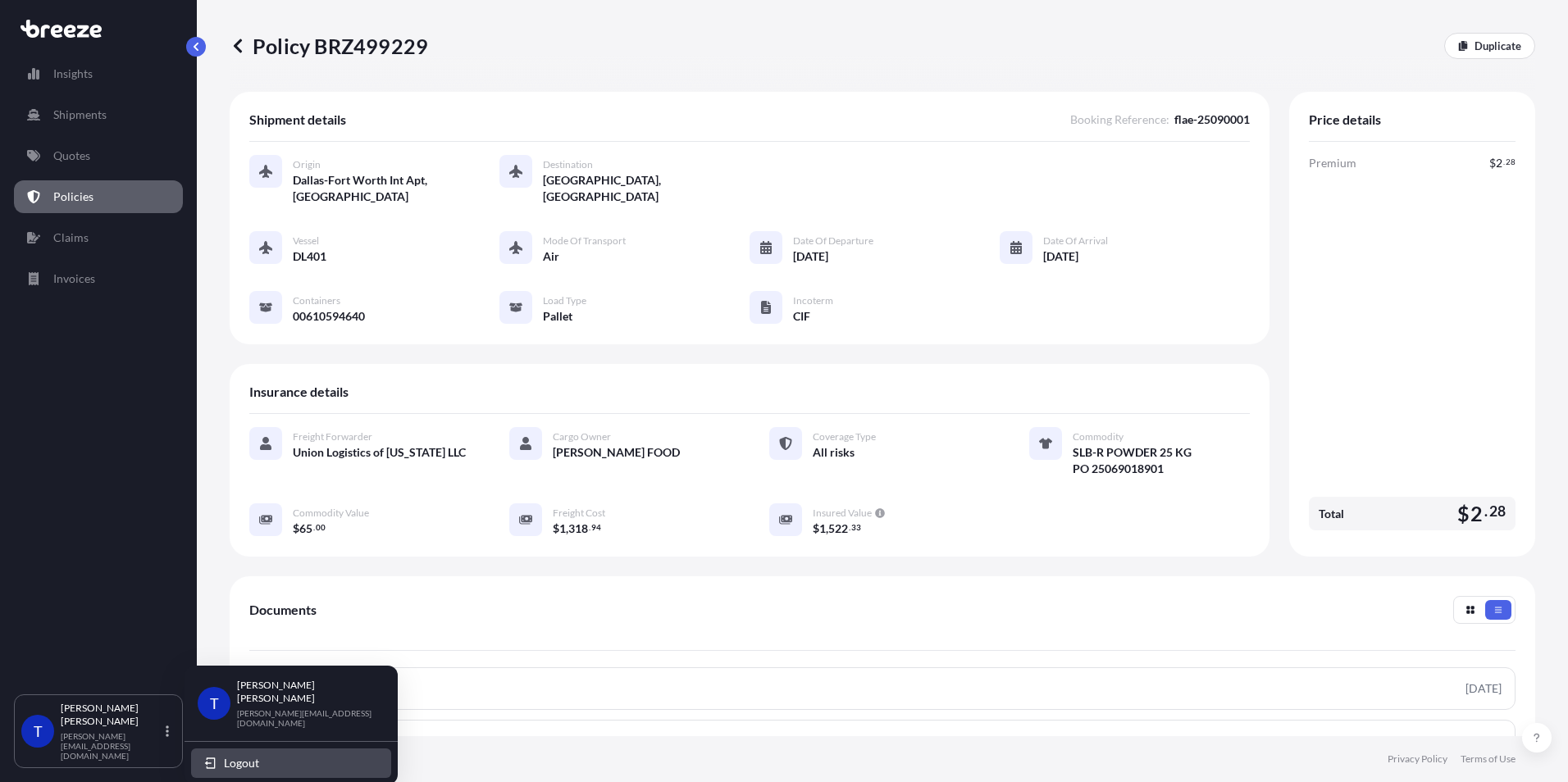
click at [242, 755] on span "Logout" at bounding box center [241, 763] width 35 height 16
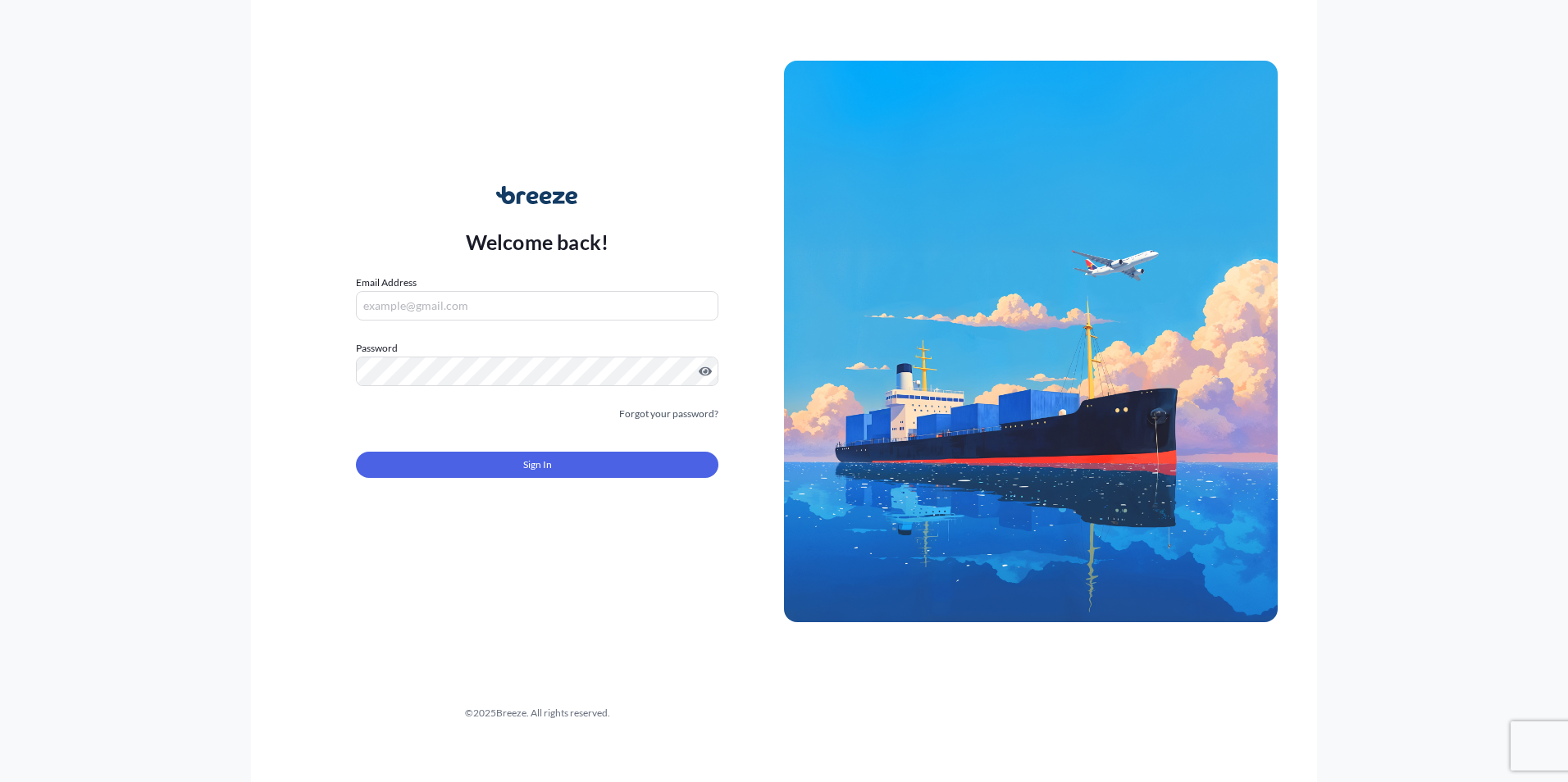
type input "[PERSON_NAME][EMAIL_ADDRESS][DOMAIN_NAME]"
